Goal: Task Accomplishment & Management: Manage account settings

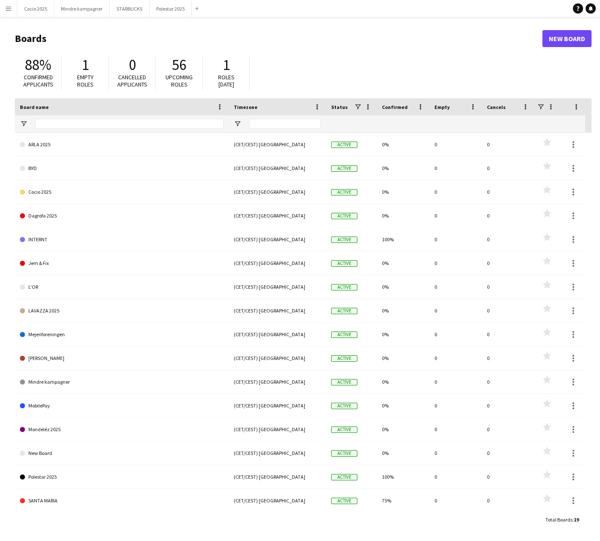
click at [5, 8] on button "Menu" at bounding box center [8, 8] width 17 height 17
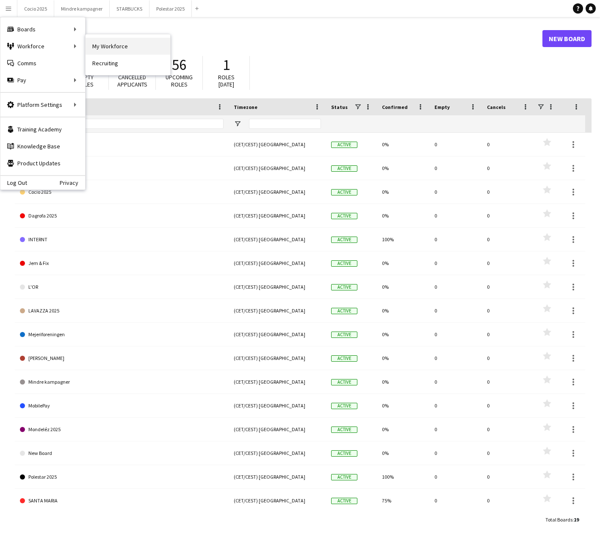
click at [92, 45] on link "My Workforce" at bounding box center [128, 46] width 85 height 17
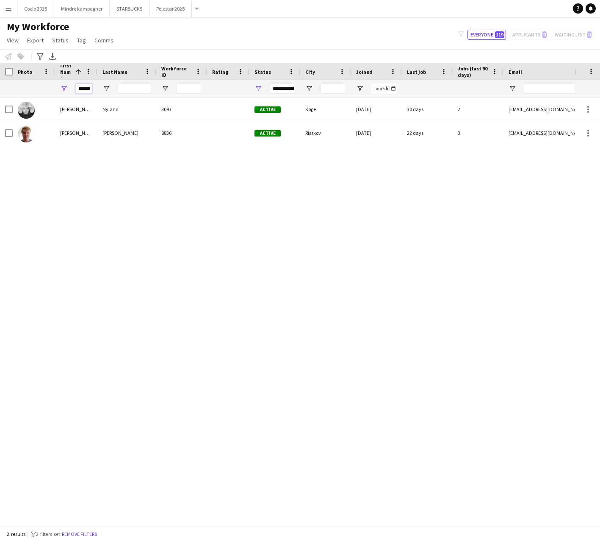
drag, startPoint x: 93, startPoint y: 86, endPoint x: 101, endPoint y: 89, distance: 8.7
click at [99, 86] on div "******" at bounding box center [461, 88] width 922 height 17
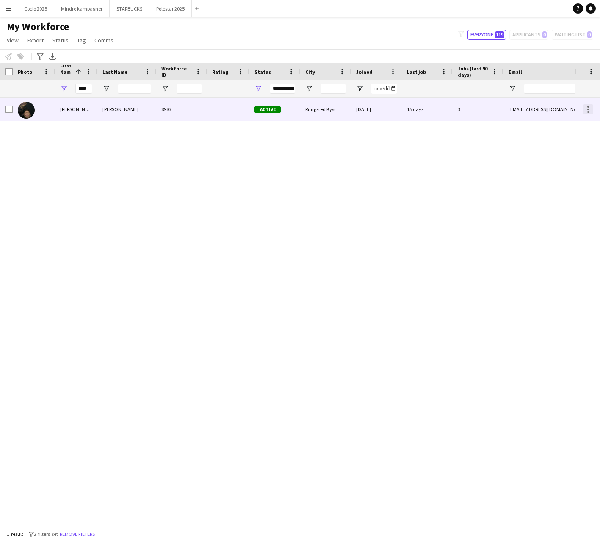
click at [588, 106] on div at bounding box center [589, 107] width 2 height 2
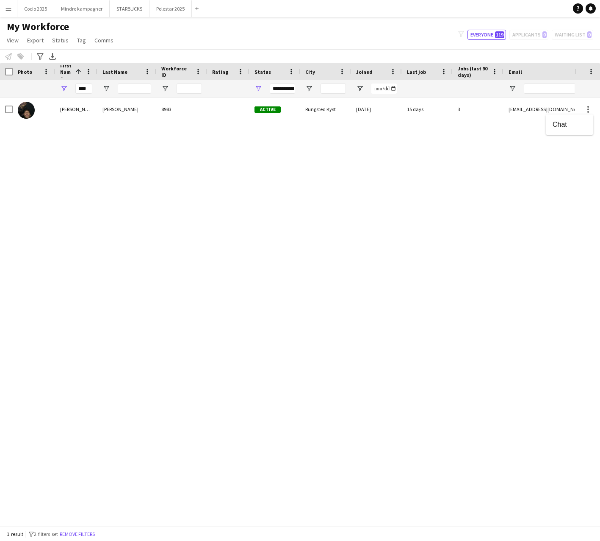
click at [365, 110] on div at bounding box center [300, 270] width 600 height 541
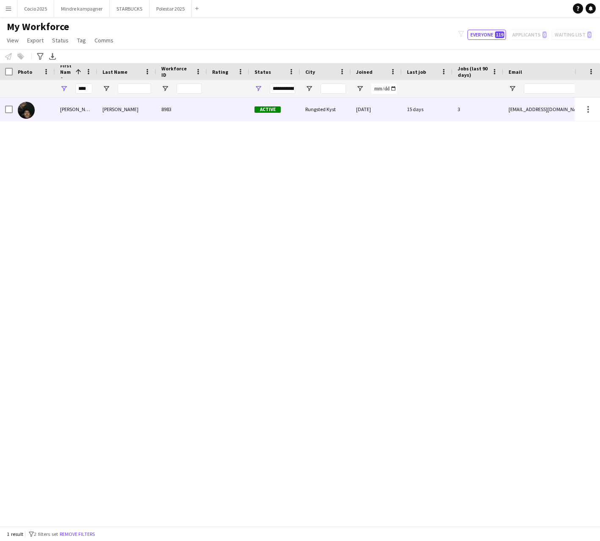
click at [264, 111] on span "Active" at bounding box center [268, 109] width 26 height 6
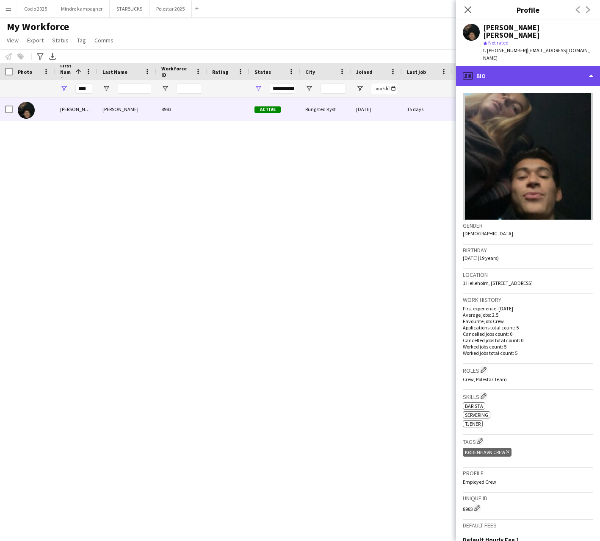
click at [528, 66] on div "profile Bio" at bounding box center [528, 76] width 144 height 20
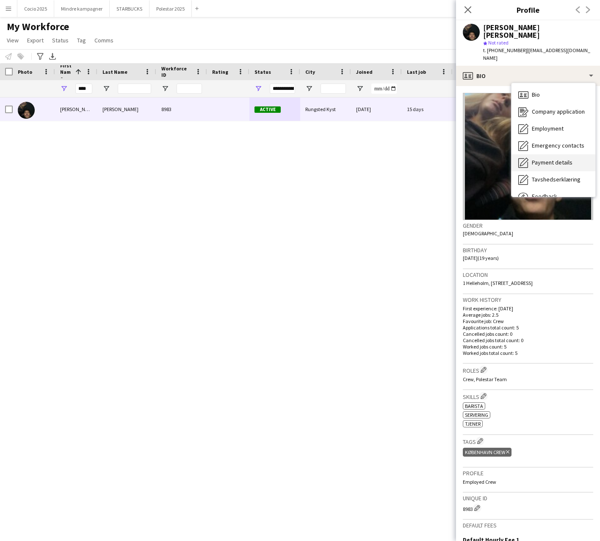
click at [547, 158] on span "Payment details" at bounding box center [552, 162] width 41 height 8
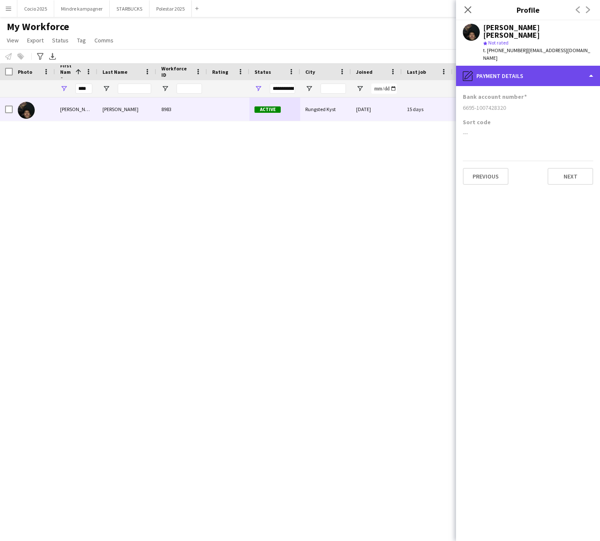
click at [512, 66] on div "pencil4 Payment details" at bounding box center [528, 76] width 144 height 20
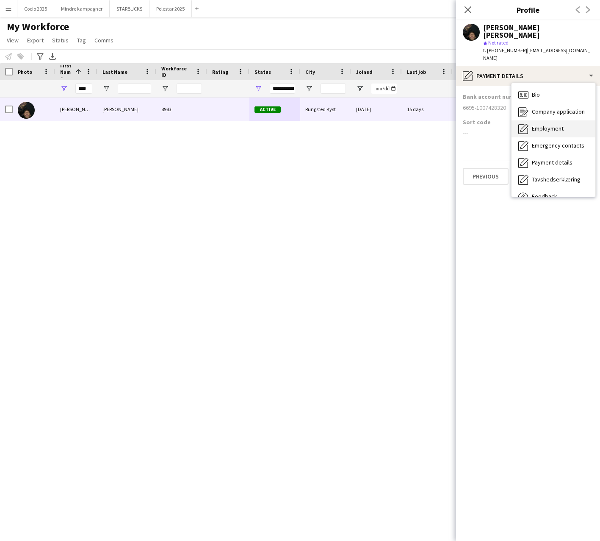
click at [545, 125] on span "Employment" at bounding box center [548, 129] width 32 height 8
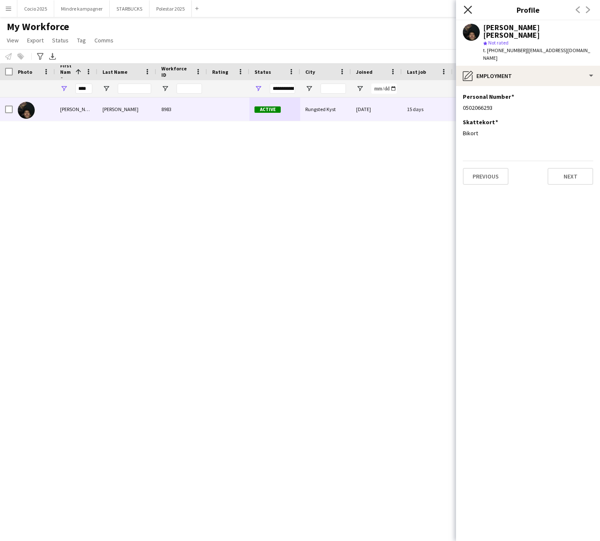
click at [469, 10] on icon at bounding box center [468, 10] width 8 height 8
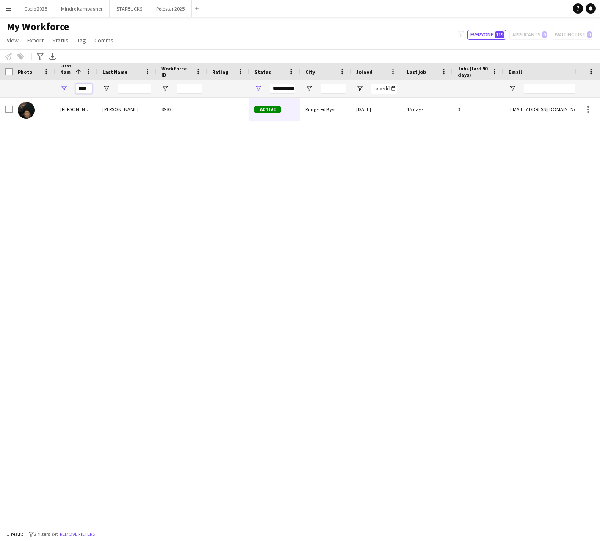
drag, startPoint x: 84, startPoint y: 90, endPoint x: 66, endPoint y: 91, distance: 18.2
click at [66, 91] on div "****" at bounding box center [76, 88] width 42 height 17
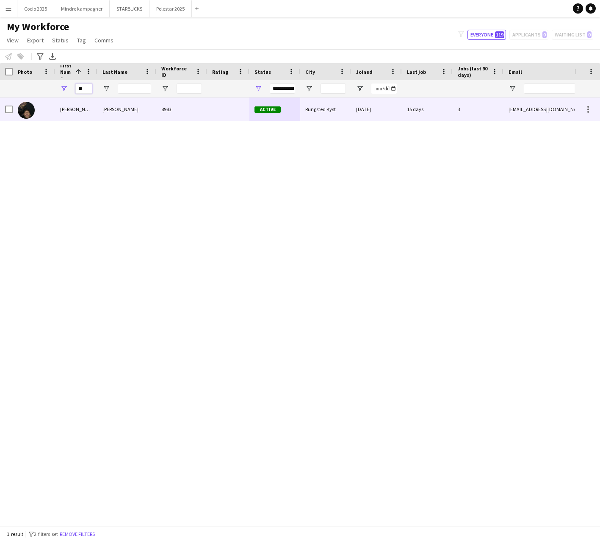
type input "*"
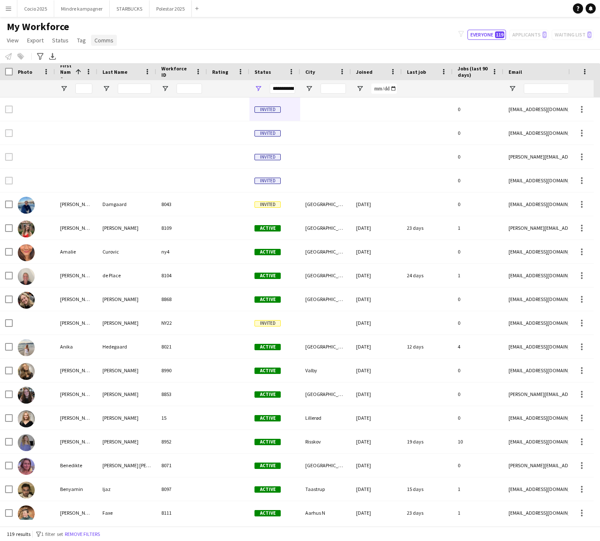
click at [104, 42] on span "Comms" at bounding box center [103, 40] width 19 height 8
click at [78, 39] on span "Tag" at bounding box center [81, 40] width 9 height 8
click at [135, 29] on div "My Workforce View Views Default view New view Update view Delete view Edit name…" at bounding box center [300, 34] width 600 height 29
click at [3, 73] on div at bounding box center [6, 71] width 13 height 17
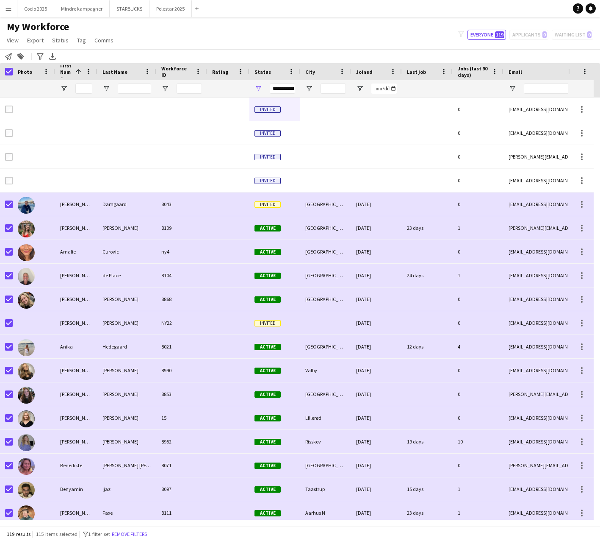
click at [150, 37] on div "My Workforce View Views Default view New view Update view Delete view Edit name…" at bounding box center [300, 34] width 600 height 29
